Goal: Register for event/course

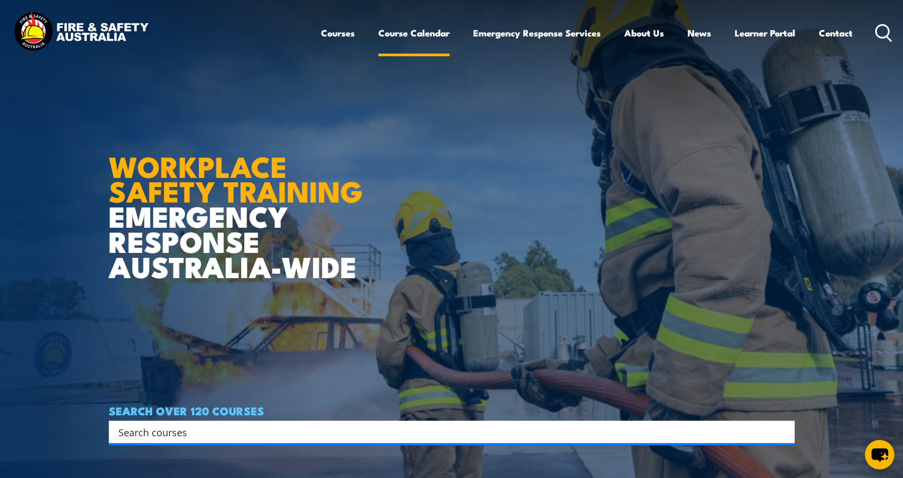
click at [418, 29] on link "Course Calendar" at bounding box center [413, 33] width 71 height 28
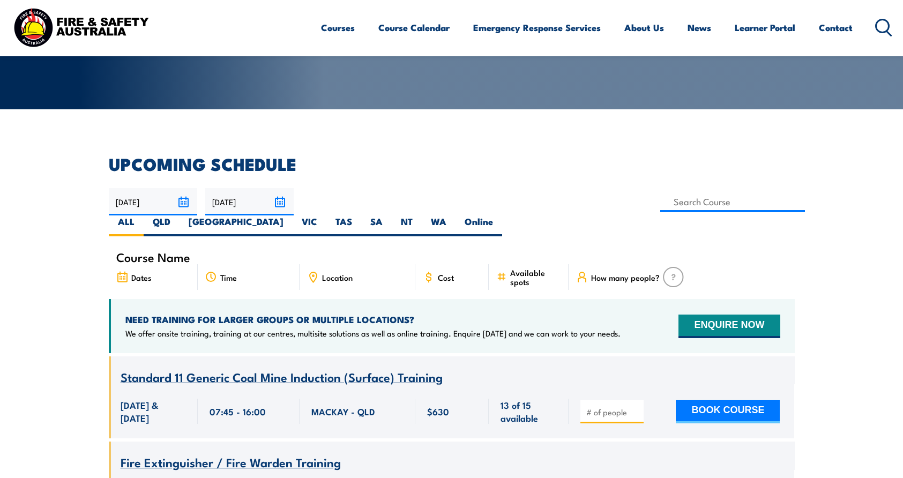
scroll to position [214, 0]
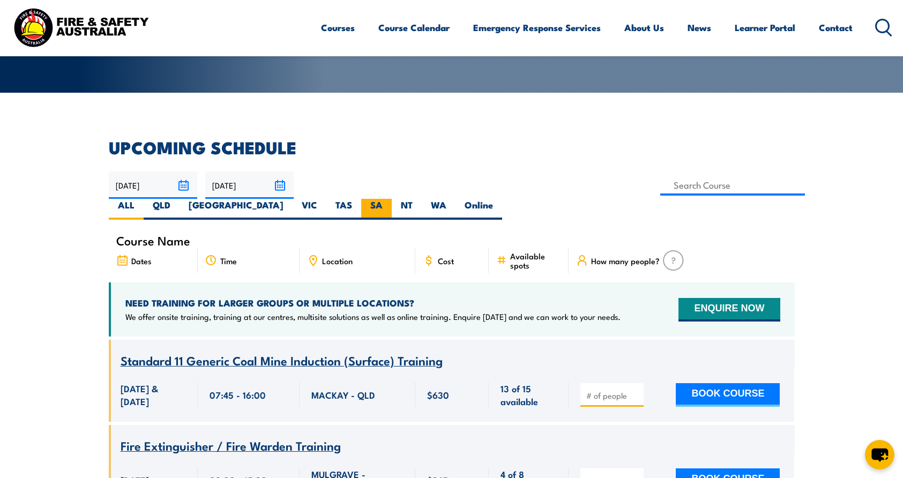
click at [392, 199] on label "SA" at bounding box center [376, 209] width 31 height 21
click at [390, 199] on input "SA" at bounding box center [386, 202] width 7 height 7
radio input "true"
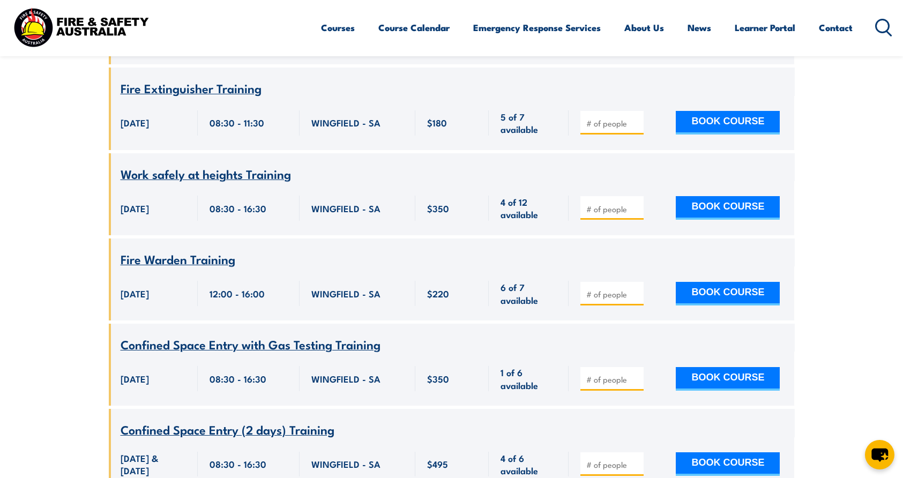
scroll to position [1800, 0]
